Goal: Task Accomplishment & Management: Manage account settings

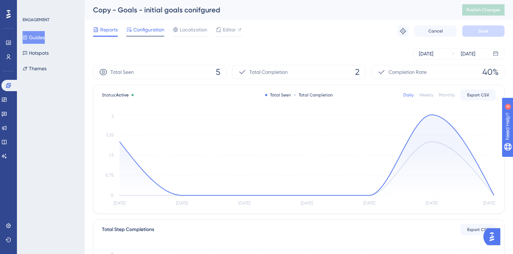
click at [153, 29] on span "Configuration" at bounding box center [148, 29] width 31 height 8
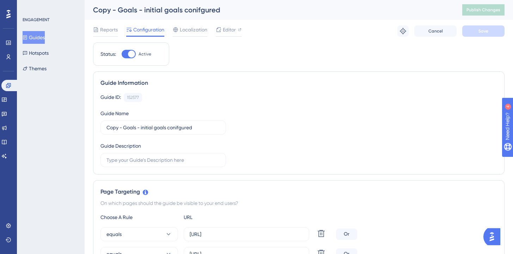
click at [45, 36] on button "Guides" at bounding box center [34, 37] width 22 height 13
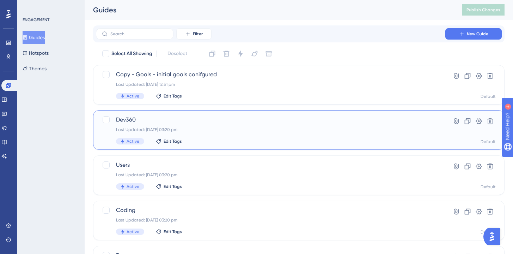
click at [155, 120] on span "Dev360" at bounding box center [271, 119] width 310 height 8
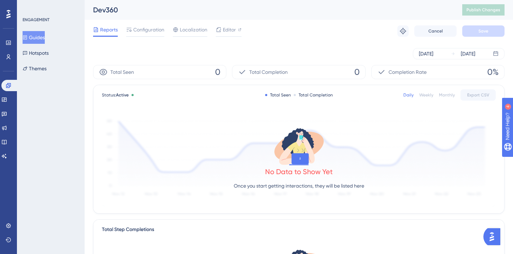
click at [152, 23] on div "Reports Configuration Localization Editor Troubleshoot Cancel Save" at bounding box center [299, 31] width 412 height 23
click at [152, 30] on span "Configuration" at bounding box center [148, 29] width 31 height 8
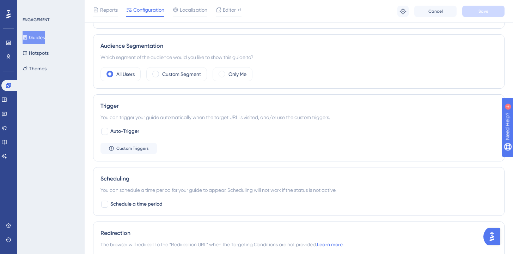
scroll to position [323, 0]
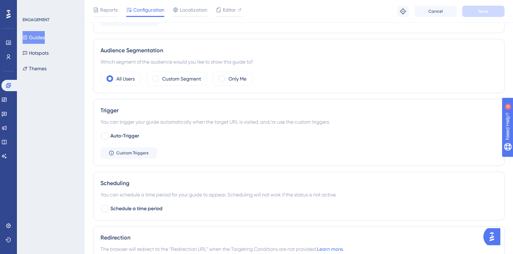
click at [188, 4] on div "Reports Configuration Localization Editor Troubleshoot Cancel Save" at bounding box center [299, 11] width 429 height 23
click at [188, 10] on span "Localization" at bounding box center [194, 10] width 28 height 8
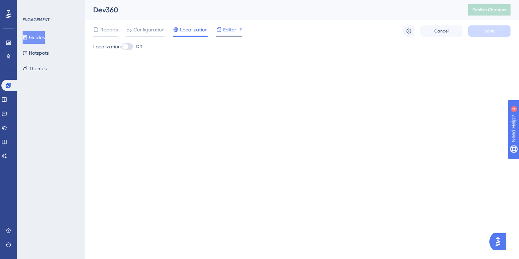
click at [227, 27] on span "Editor" at bounding box center [229, 29] width 13 height 8
click at [156, 25] on span "Configuration" at bounding box center [148, 29] width 31 height 8
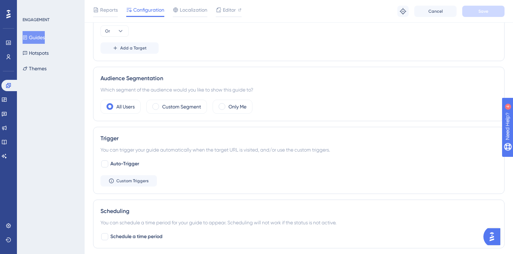
scroll to position [328, 0]
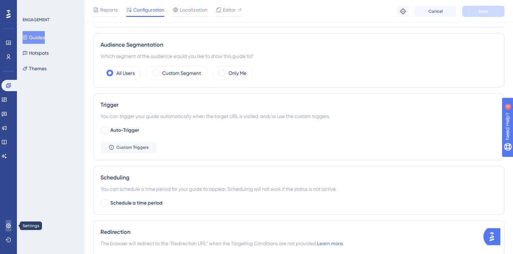
click at [7, 222] on link at bounding box center [9, 225] width 6 height 11
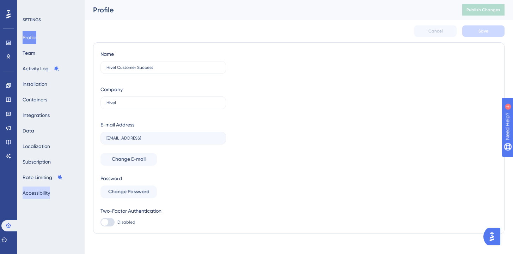
click at [41, 192] on button "Accessibility" at bounding box center [37, 192] width 28 height 13
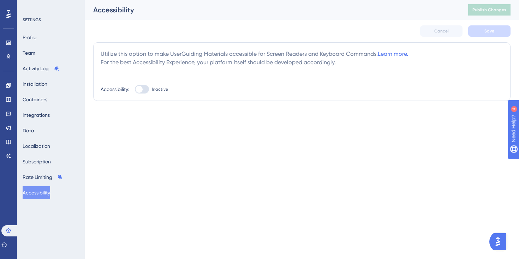
click at [146, 88] on div at bounding box center [142, 89] width 14 height 8
click at [135, 89] on input "Inactive" at bounding box center [134, 89] width 0 height 0
checkbox input "true"
click at [481, 29] on button "Save" at bounding box center [489, 30] width 42 height 11
click at [131, 73] on div "Utilize this option to make UserGuiding Materials accessible for Screen Readers…" at bounding box center [302, 72] width 402 height 44
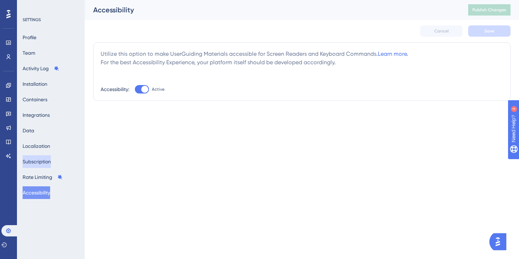
click at [51, 161] on button "Subscription" at bounding box center [37, 161] width 28 height 13
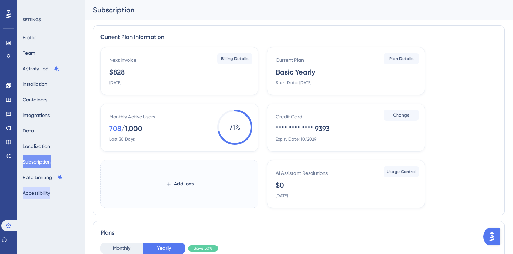
click at [43, 192] on button "Accessibility" at bounding box center [37, 192] width 28 height 13
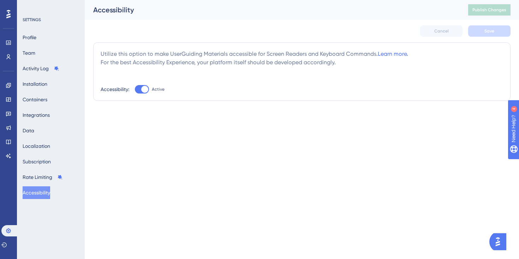
click at [191, 94] on div "Utilize this option to make UserGuiding Materials accessible for Screen Readers…" at bounding box center [301, 71] width 417 height 59
click at [382, 55] on link "Learn more." at bounding box center [393, 53] width 30 height 7
click at [204, 0] on html "Performance Users Engagement Widgets Feedback Product Updates Knowledge Base AI…" at bounding box center [259, 0] width 519 height 0
click at [7, 82] on link at bounding box center [9, 85] width 6 height 11
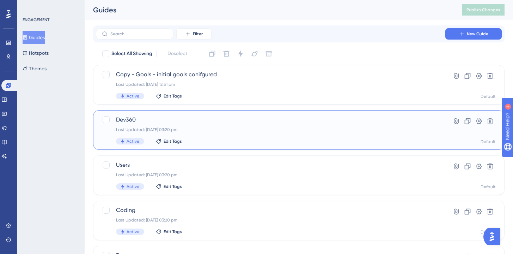
click at [206, 127] on div "Last Updated: [DATE] 03:20 pm" at bounding box center [271, 130] width 310 height 6
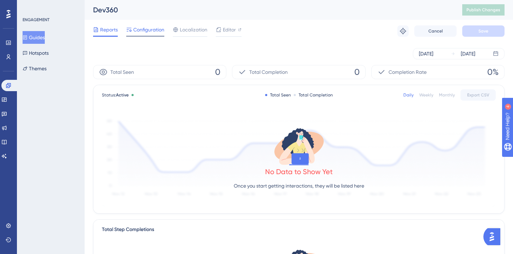
click at [140, 33] on span "Configuration" at bounding box center [148, 29] width 31 height 8
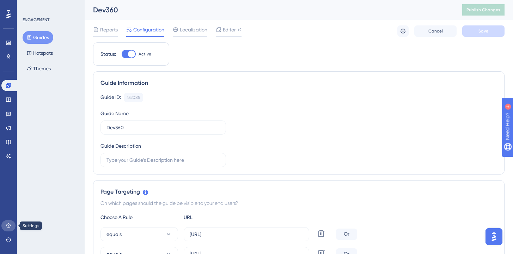
click at [7, 223] on icon at bounding box center [9, 226] width 6 height 6
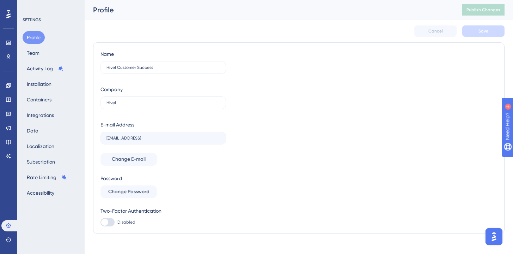
click at [43, 186] on div "Profile Team Activity Log Installation Containers Integrations Data Localizatio…" at bounding box center [51, 115] width 57 height 168
click at [43, 197] on button "Accessibility" at bounding box center [41, 192] width 36 height 13
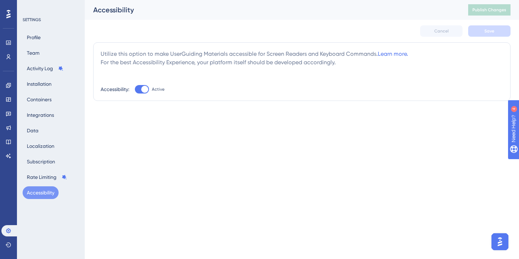
click at [140, 91] on div at bounding box center [142, 89] width 14 height 8
click at [135, 90] on input "Active" at bounding box center [134, 89] width 0 height 0
click at [450, 28] on button "Cancel" at bounding box center [441, 30] width 42 height 11
checkbox input "true"
click at [41, 38] on button "Profile" at bounding box center [34, 37] width 22 height 13
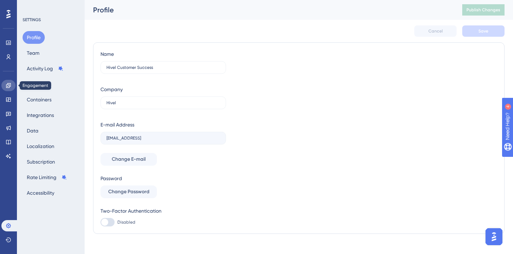
click at [9, 86] on icon at bounding box center [9, 86] width 6 height 6
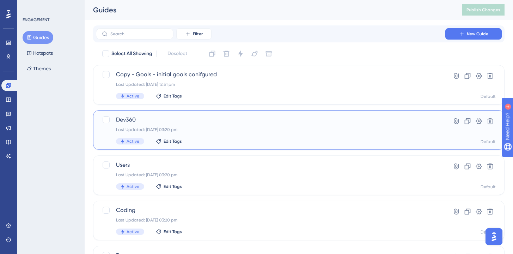
click at [220, 116] on span "Dev360" at bounding box center [271, 119] width 310 height 8
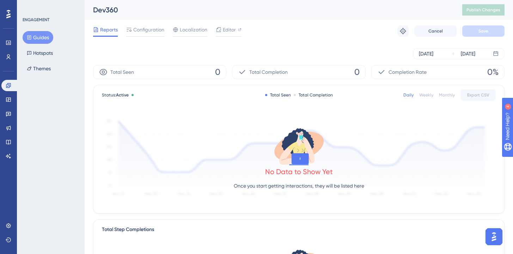
click at [33, 36] on button "Guides" at bounding box center [38, 37] width 31 height 13
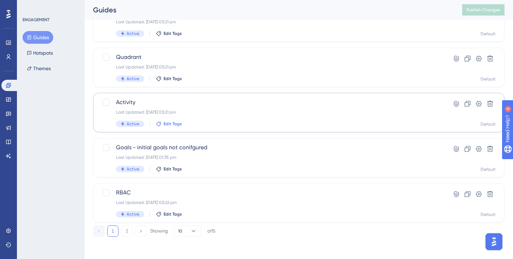
scroll to position [289, 0]
click at [201, 61] on div "Quadrant Last Updated: [DATE] 03:21 pm Active Edit Tags" at bounding box center [271, 67] width 310 height 29
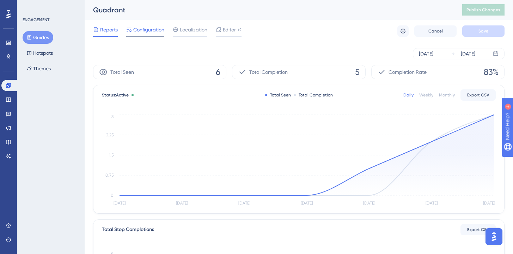
click at [143, 28] on span "Configuration" at bounding box center [148, 29] width 31 height 8
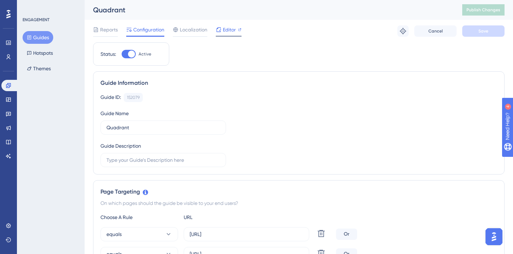
click at [229, 31] on span "Editor" at bounding box center [229, 29] width 13 height 8
click at [480, 7] on button "Publish Changes" at bounding box center [484, 9] width 42 height 11
click at [491, 11] on span "Publish Changes" at bounding box center [484, 10] width 34 height 6
